Goal: Task Accomplishment & Management: Manage account settings

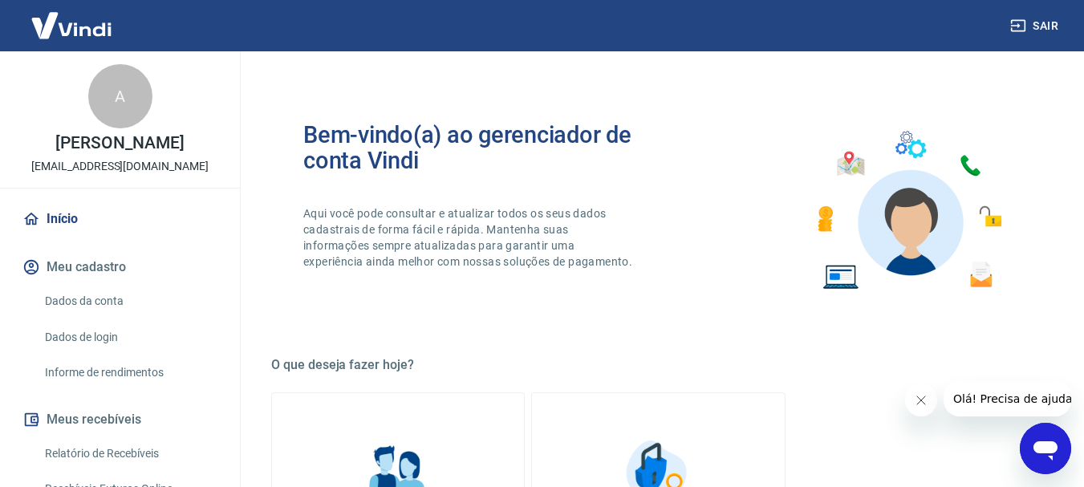
scroll to position [241, 0]
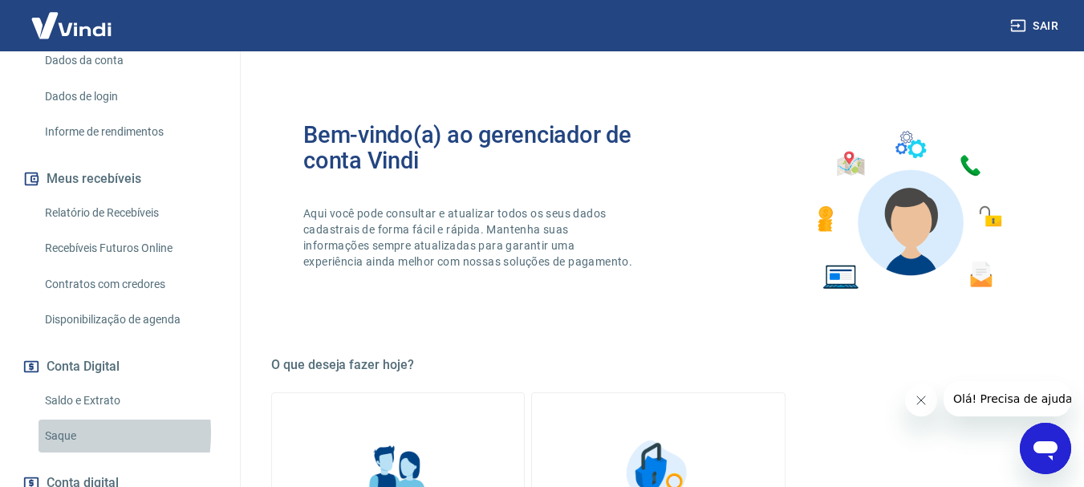
click at [49, 433] on link "Saque" at bounding box center [130, 436] width 182 height 33
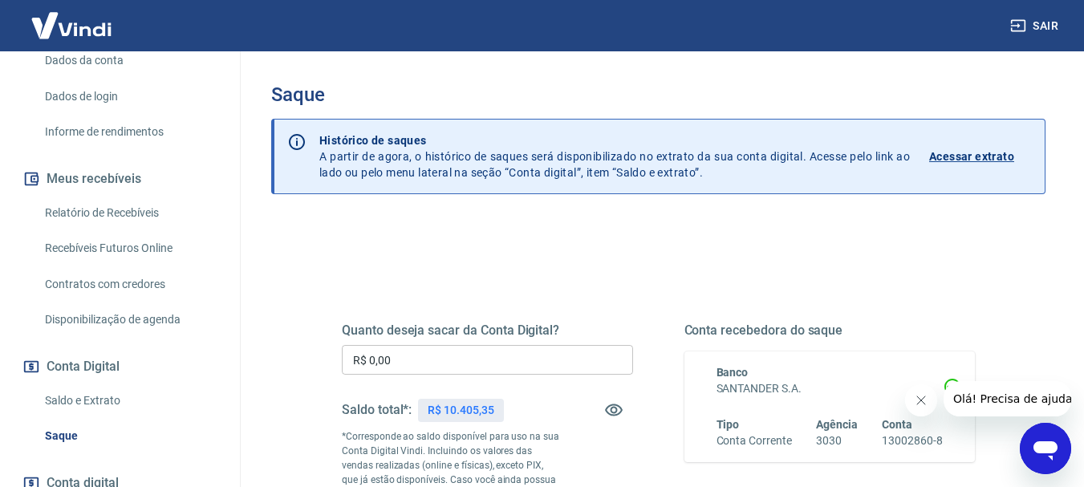
click at [603, 349] on input "R$ 0,00" at bounding box center [487, 360] width 291 height 30
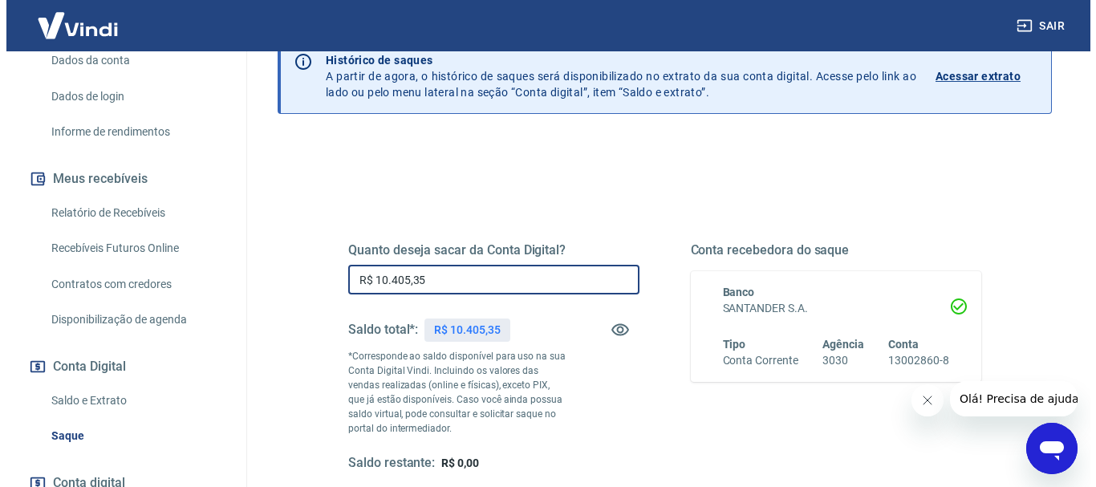
scroll to position [160, 0]
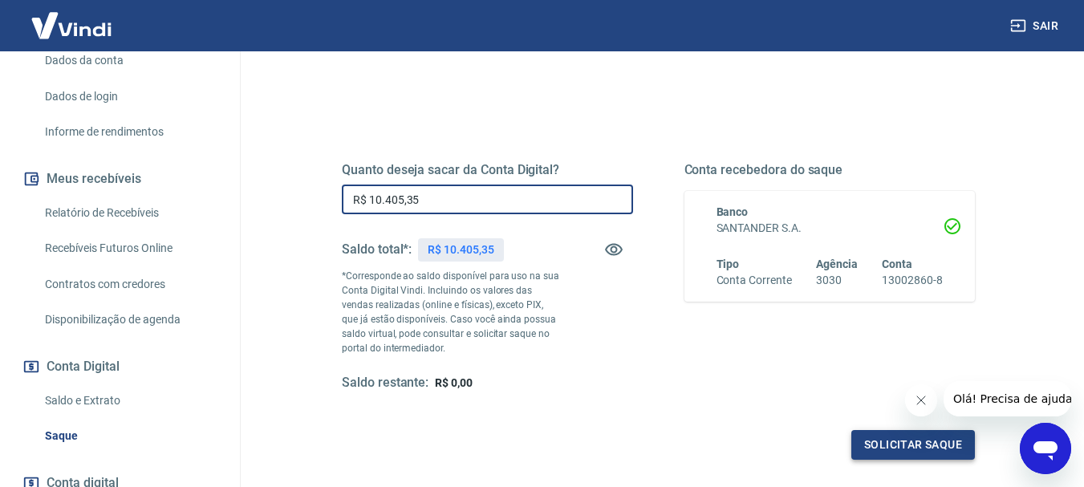
type input "R$ 10.405,35"
click at [937, 449] on button "Solicitar saque" at bounding box center [913, 445] width 124 height 30
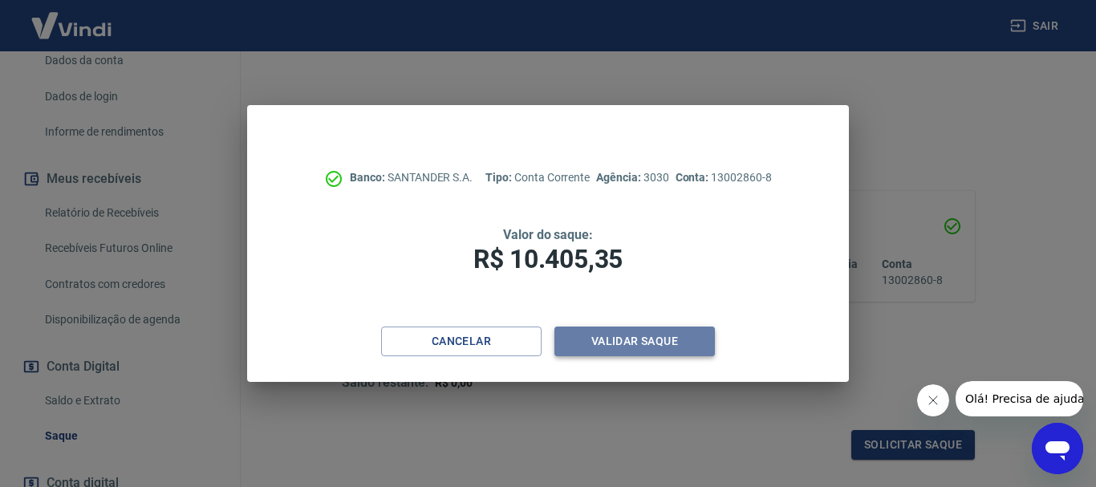
click at [622, 350] on button "Validar saque" at bounding box center [634, 342] width 160 height 30
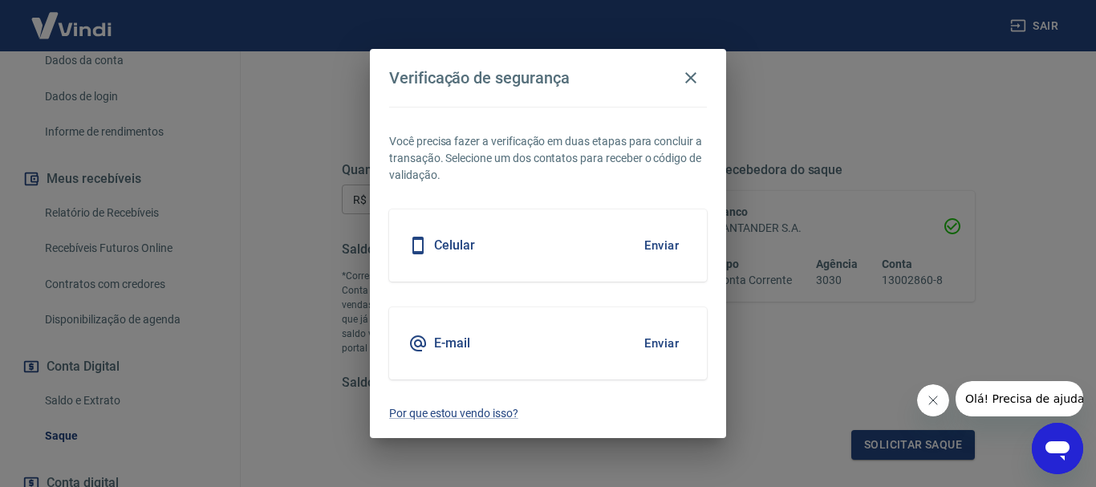
click at [651, 246] on button "Enviar" at bounding box center [661, 246] width 52 height 34
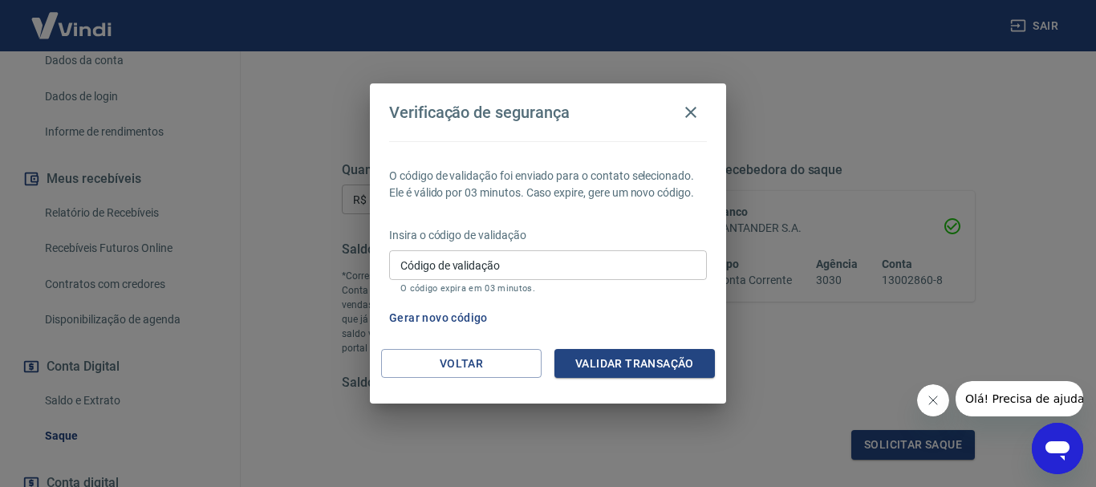
click at [668, 262] on input "Código de validação" at bounding box center [548, 265] width 318 height 30
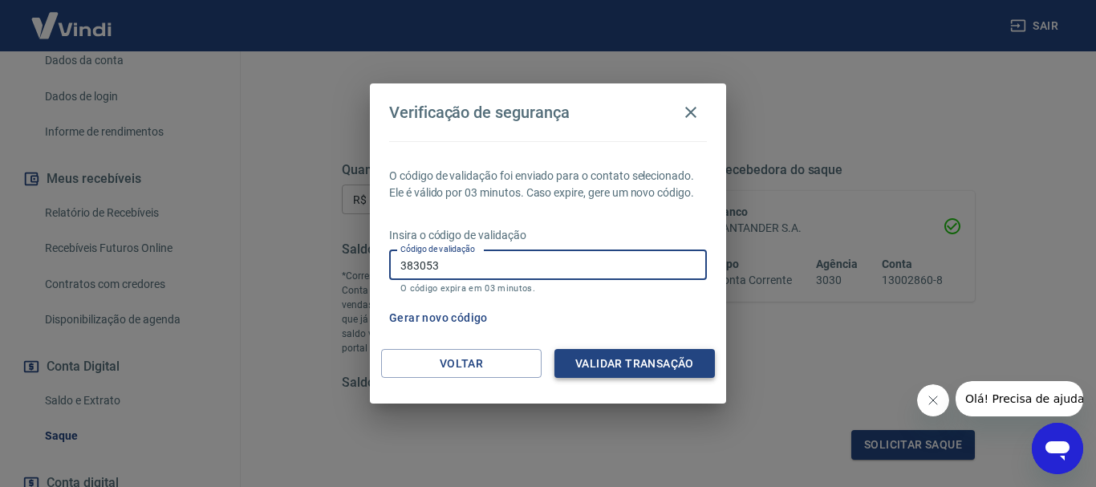
type input "383053"
click at [639, 359] on button "Validar transação" at bounding box center [634, 364] width 160 height 30
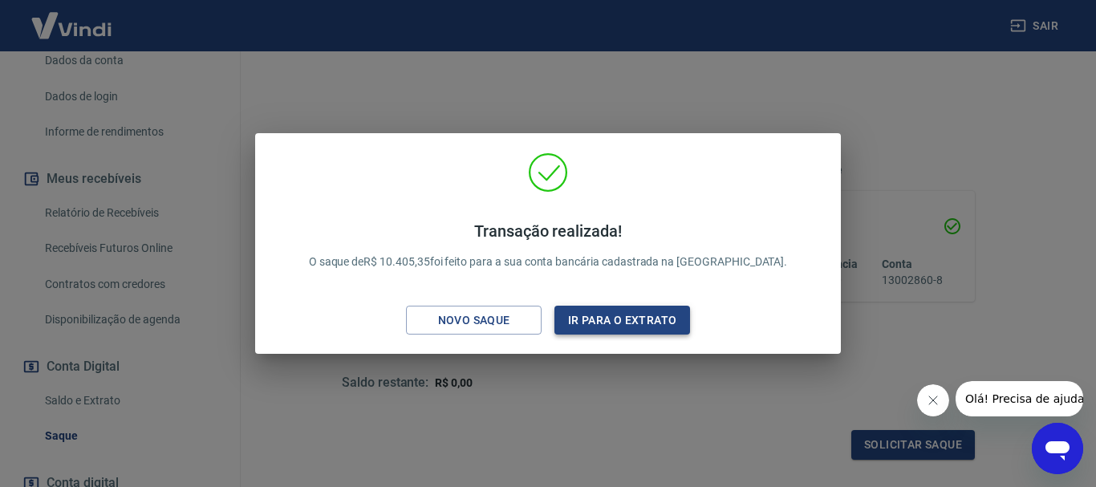
click at [632, 326] on button "Ir para o extrato" at bounding box center [622, 321] width 136 height 30
